Goal: Information Seeking & Learning: Learn about a topic

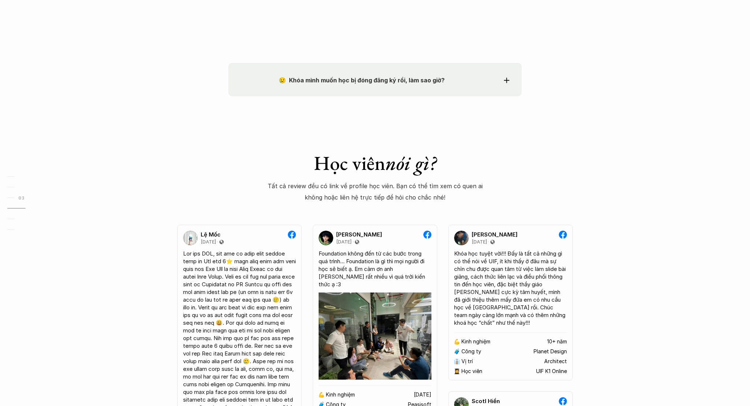
scroll to position [1236, 0]
click at [391, 88] on div "😢 Khóa mình muốn học bị đóng đăng ký rồi, làm sao giờ? Chào bạn, Bọn mình rất t…" at bounding box center [374, 78] width 293 height 33
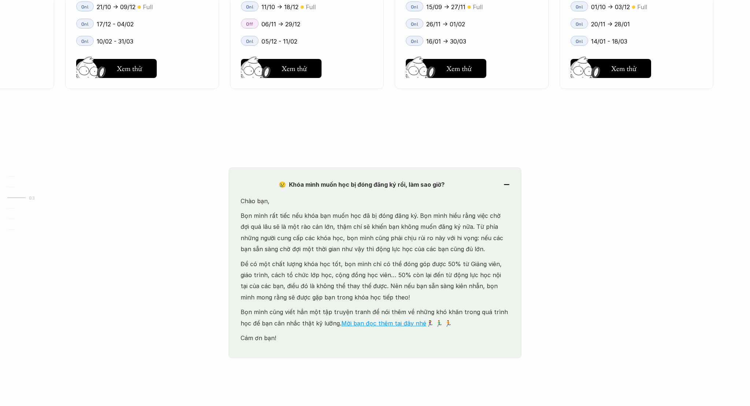
scroll to position [1132, 0]
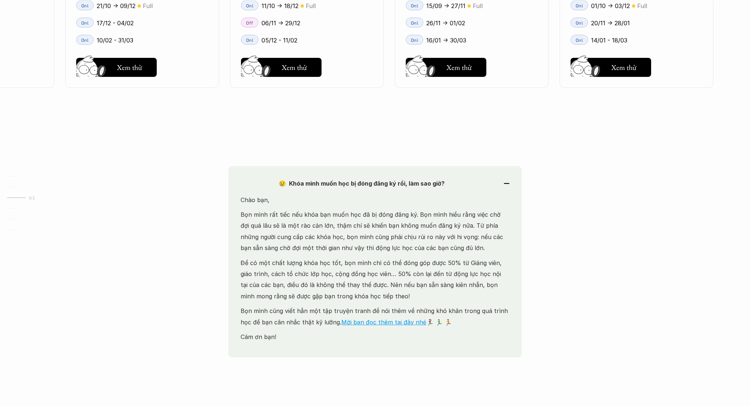
click at [477, 193] on div "😢 Khóa mình muốn học bị đóng đăng ký rồi, làm sao giờ? Chào bạn, Bọn mình rất t…" at bounding box center [374, 261] width 293 height 191
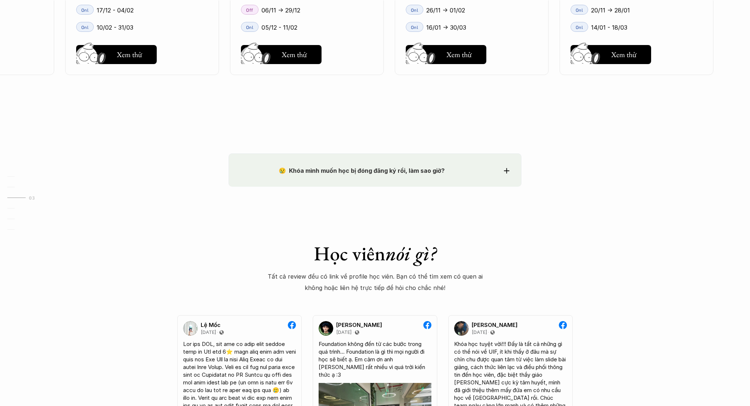
scroll to position [1146, 0]
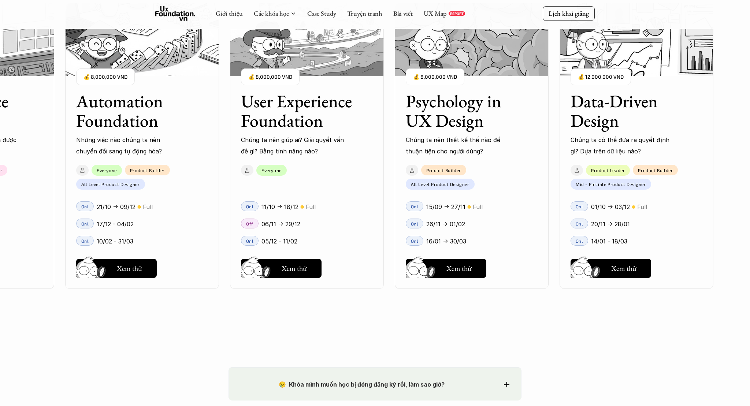
click at [488, 296] on div "User Interface Foundation Digital product đúng quy chuẩn được thiết kế thế nào?…" at bounding box center [306, 146] width 813 height 406
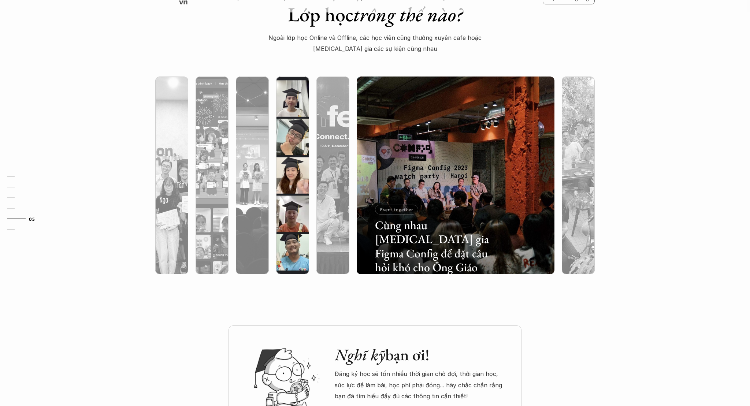
scroll to position [2226, 0]
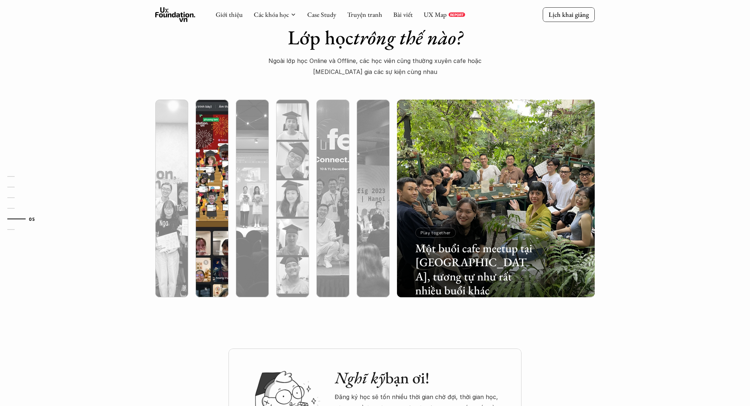
click at [205, 189] on div at bounding box center [211, 237] width 33 height 119
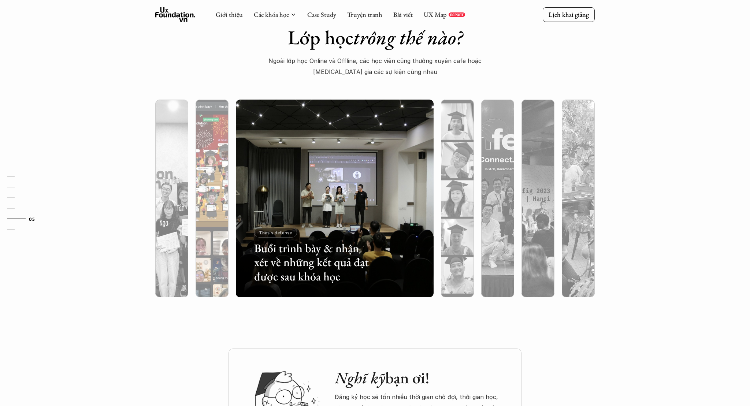
click at [218, 249] on div at bounding box center [273, 254] width 118 height 53
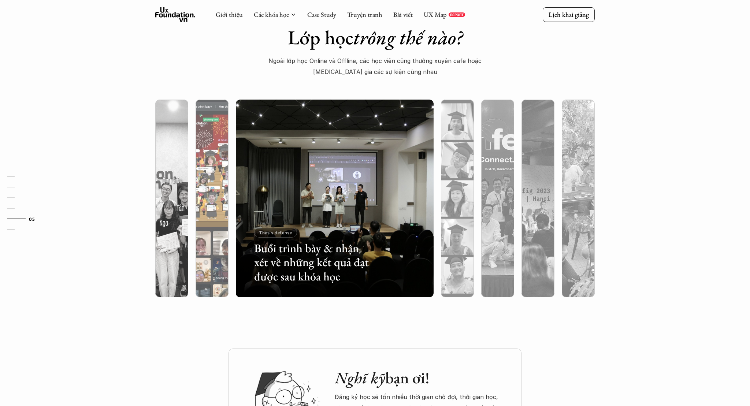
click at [211, 249] on div at bounding box center [211, 237] width 33 height 119
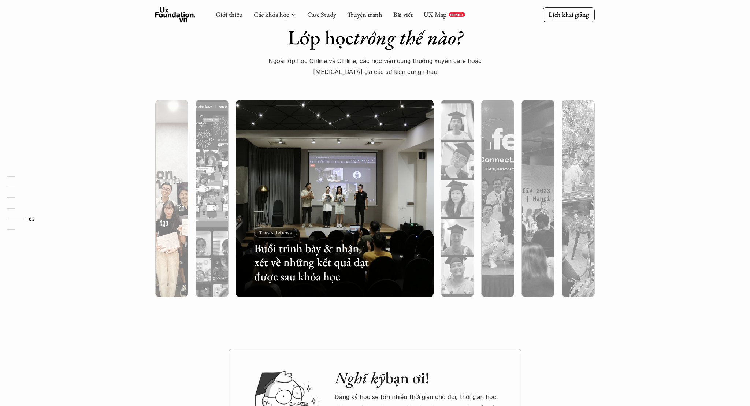
click at [163, 240] on div at bounding box center [171, 237] width 33 height 119
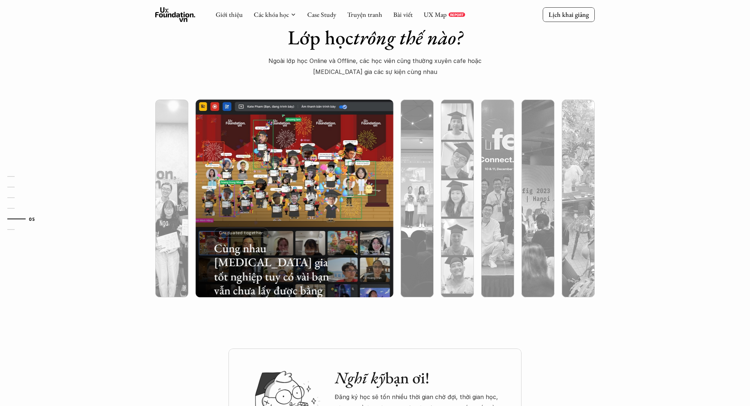
click at [163, 240] on div at bounding box center [171, 237] width 33 height 119
click at [178, 266] on div at bounding box center [233, 254] width 118 height 53
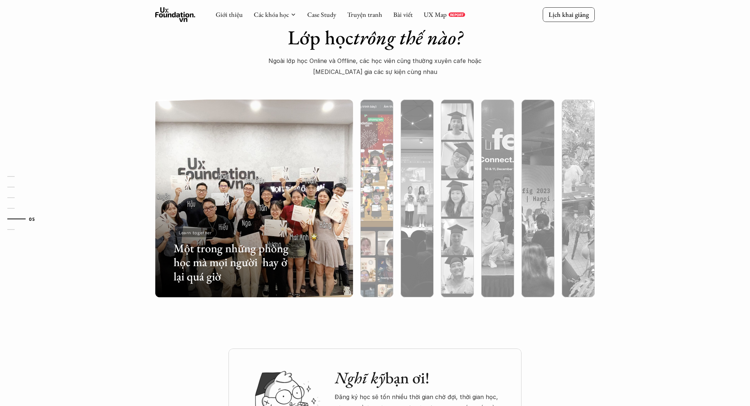
click at [380, 278] on div at bounding box center [438, 254] width 118 height 53
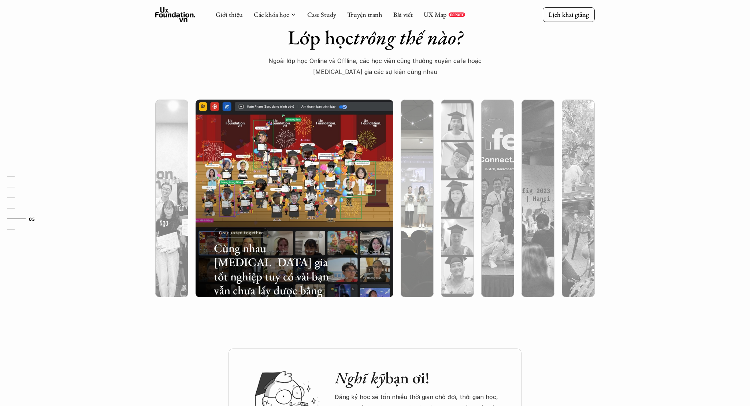
click at [404, 283] on div at bounding box center [417, 237] width 33 height 119
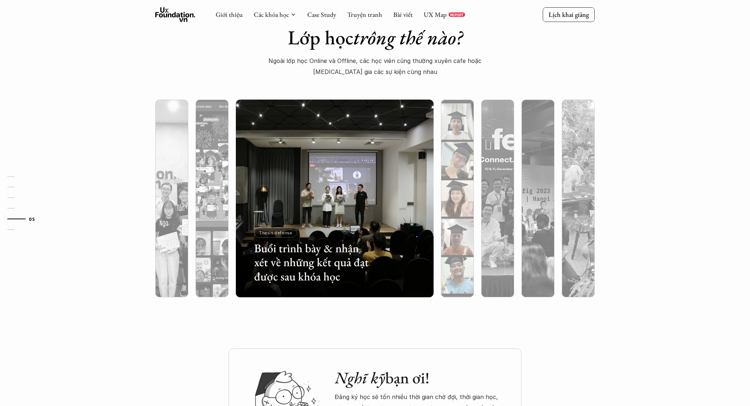
click at [447, 269] on div at bounding box center [457, 237] width 33 height 119
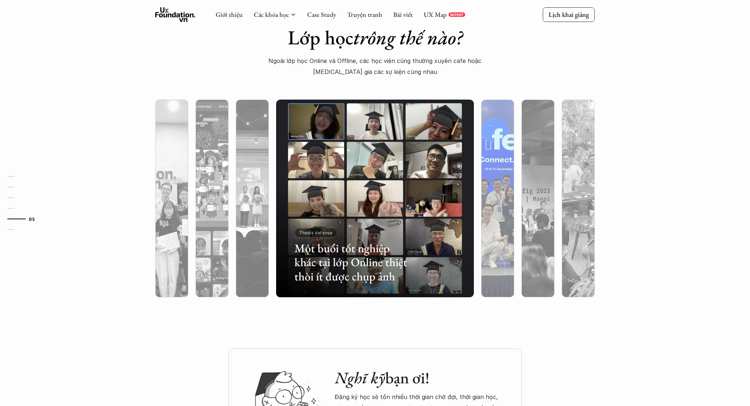
click at [492, 265] on div at bounding box center [497, 237] width 33 height 119
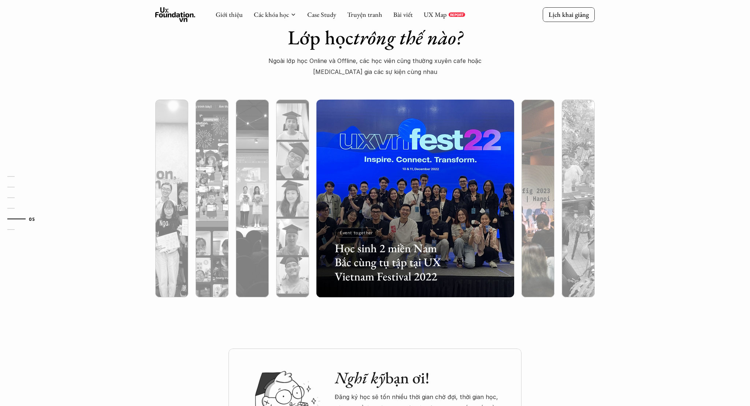
click at [535, 262] on div at bounding box center [537, 237] width 33 height 119
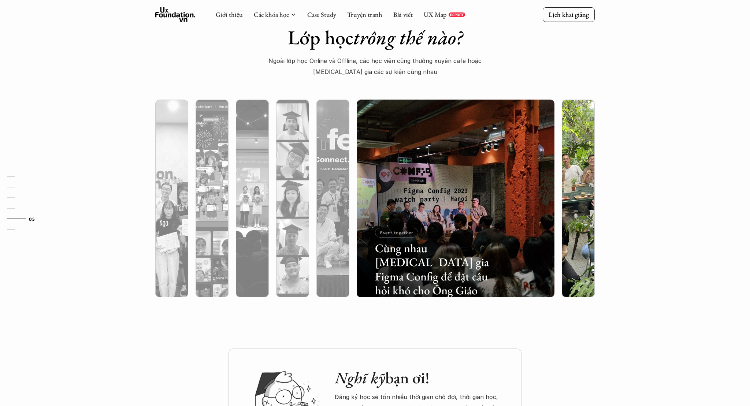
click at [569, 258] on div at bounding box center [578, 237] width 33 height 119
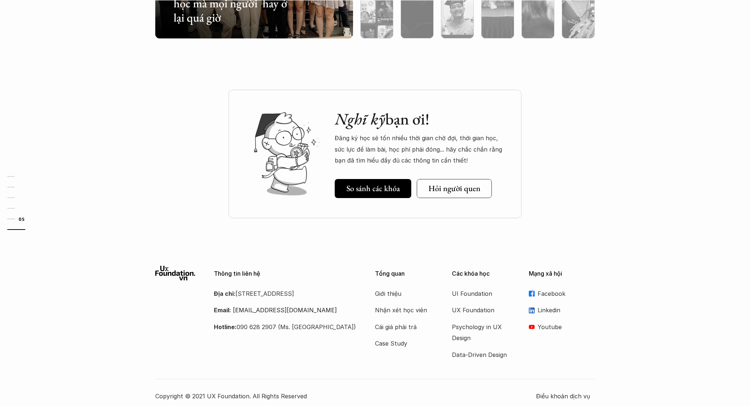
scroll to position [2492, 0]
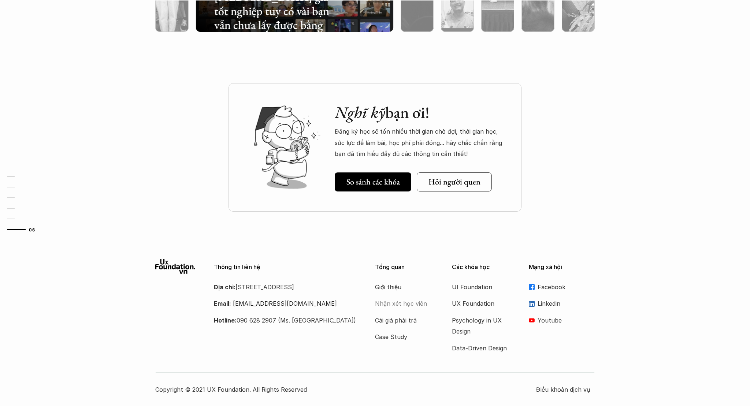
click at [404, 299] on p "Nhận xét học viên" at bounding box center [404, 303] width 59 height 11
